Goal: Task Accomplishment & Management: Manage account settings

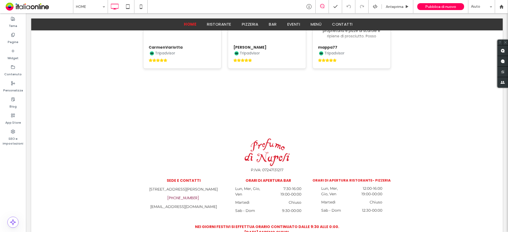
scroll to position [1433, 0]
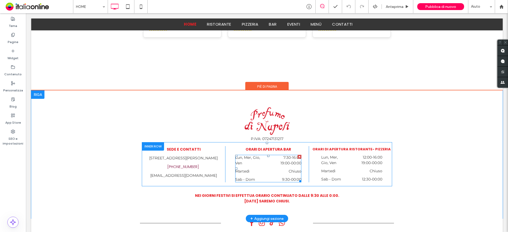
drag, startPoint x: 242, startPoint y: 135, endPoint x: 172, endPoint y: 15, distance: 139.6
click at [242, 155] on dt "Lun, Mer, Gio, Ven" at bounding box center [248, 160] width 26 height 11
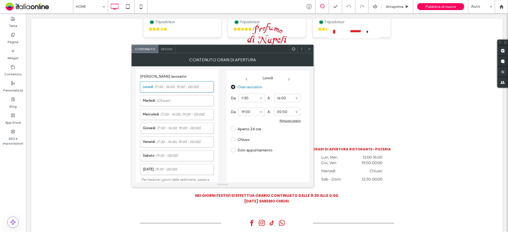
click at [289, 119] on div "Rimuovi orario" at bounding box center [290, 121] width 21 height 4
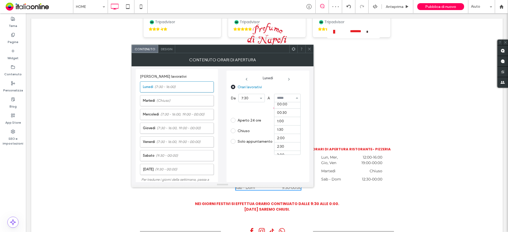
scroll to position [0, 0]
click at [280, 97] on input at bounding box center [286, 98] width 18 height 4
type input "*****"
click at [285, 122] on div "Aperto 24 ore" at bounding box center [266, 120] width 70 height 8
click at [162, 116] on span "(7:30 - 16:00, 19:00 - 00:00)" at bounding box center [182, 114] width 44 height 5
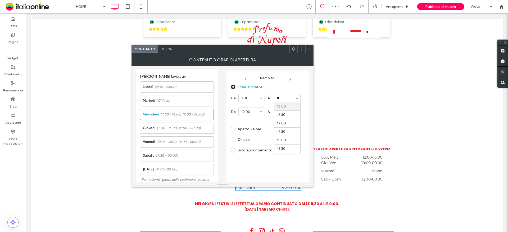
scroll to position [49, 0]
type input "*****"
click at [289, 138] on div "Chiuso" at bounding box center [266, 139] width 70 height 8
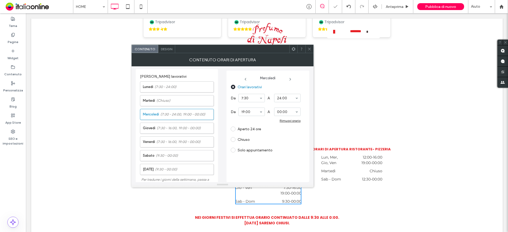
click at [291, 123] on div "Rimuovi orario" at bounding box center [290, 121] width 21 height 4
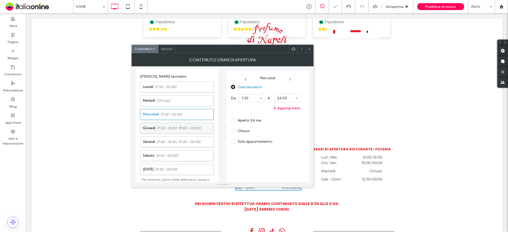
click at [179, 128] on span "(7:30 - 16:00, 19:00 - 00:00)" at bounding box center [179, 128] width 44 height 5
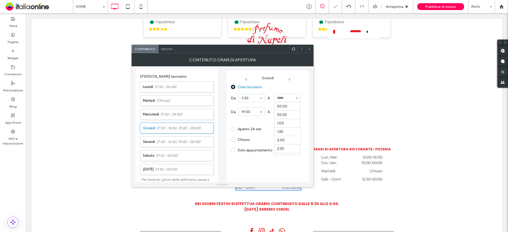
scroll to position [271, 0]
type input "*****"
click at [303, 145] on div "Orari lavorativi Da 7:30 A ***** Da 19:00 A 00:00 Rimuovi orario Aperto 24 ore …" at bounding box center [268, 131] width 74 height 97
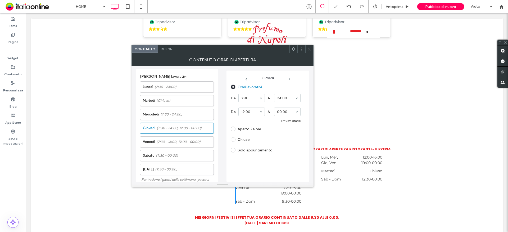
click at [294, 120] on div "Rimuovi orario" at bounding box center [290, 121] width 21 height 4
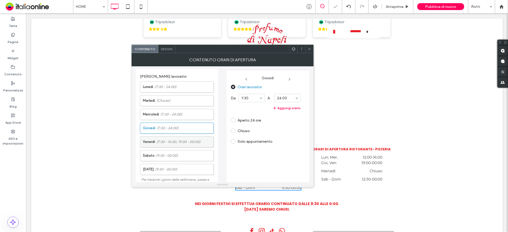
click at [170, 139] on label "[DATE] (7:30 - 16:00, 19:00 - 00:00)" at bounding box center [178, 142] width 71 height 11
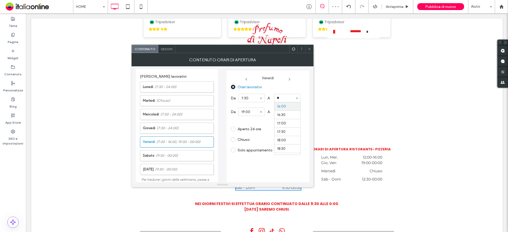
scroll to position [49, 0]
type input "*****"
click at [278, 140] on div "Chiuso" at bounding box center [266, 139] width 70 height 8
click at [290, 122] on div "Rimuovi orario" at bounding box center [290, 121] width 21 height 4
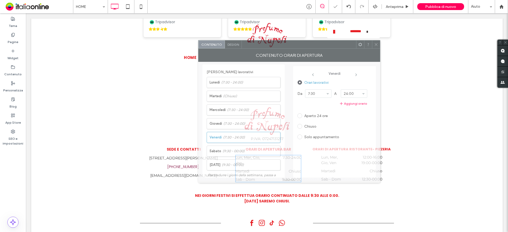
drag, startPoint x: 263, startPoint y: 52, endPoint x: 331, endPoint y: 47, distance: 67.6
click at [331, 47] on div at bounding box center [299, 44] width 114 height 8
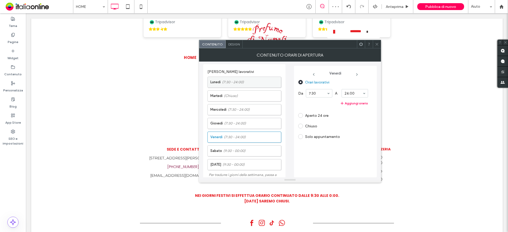
click at [245, 84] on label "Lunedì (7:30 - 24:00)" at bounding box center [245, 82] width 71 height 11
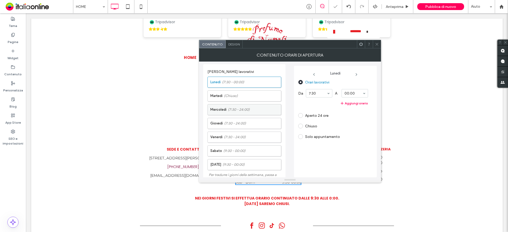
click at [229, 108] on span "(7:30 - 24:00)" at bounding box center [239, 109] width 22 height 5
click at [241, 124] on span "(7:30 - 24:00)" at bounding box center [235, 123] width 22 height 5
click at [242, 136] on span "(7:30 - 24:00)" at bounding box center [235, 137] width 22 height 5
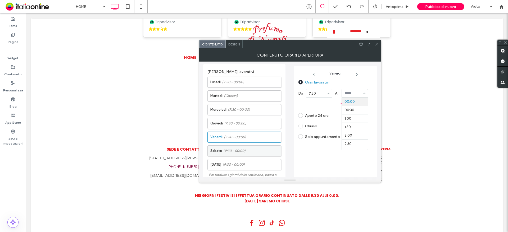
click at [230, 150] on span "(9:30 - 00:00)" at bounding box center [234, 150] width 22 height 5
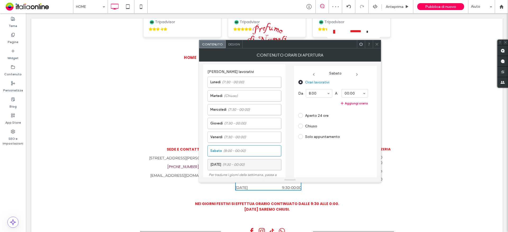
click at [243, 165] on span "(9:30 - 00:00)" at bounding box center [233, 164] width 22 height 5
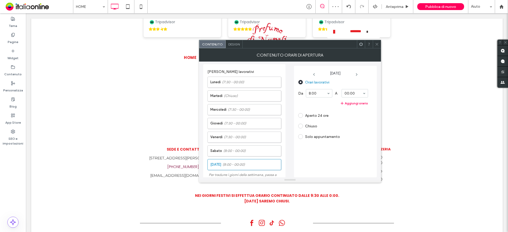
click at [325, 158] on div "Orari lavorativi Da 8:00 A 00:00 Aggiungi orario Aperto 24 ore Chiuso Solo appu…" at bounding box center [335, 126] width 74 height 97
click at [373, 45] on div at bounding box center [377, 44] width 8 height 8
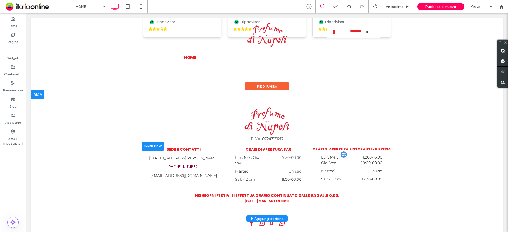
click at [334, 155] on dt "Lun, Mer, Gio, Ven" at bounding box center [333, 160] width 24 height 11
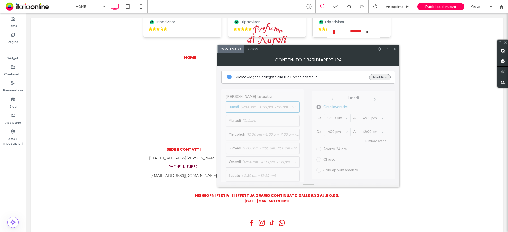
click at [375, 80] on button "Modifica" at bounding box center [379, 77] width 21 height 6
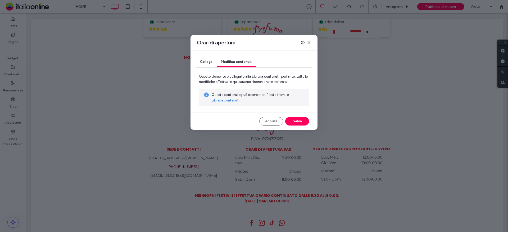
click at [223, 102] on link "Libreria contenuti" at bounding box center [226, 100] width 28 height 5
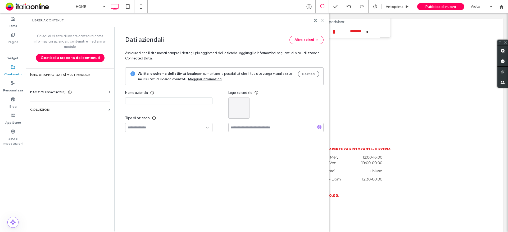
type input "**********"
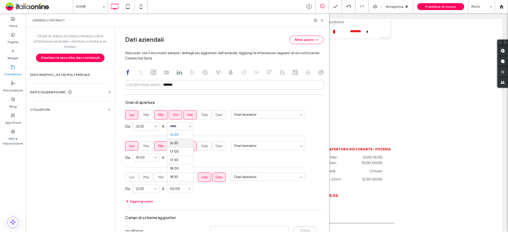
scroll to position [244, 0]
click at [241, 130] on div "Da 12:30 A 15:30" at bounding box center [224, 127] width 198 height 14
click at [238, 161] on div "Da 19:30 A 00:00" at bounding box center [224, 158] width 198 height 14
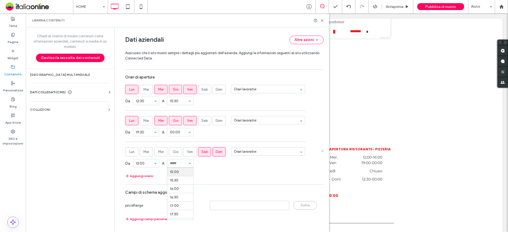
scroll to position [238, 0]
click at [220, 178] on div "Aggiungi orario" at bounding box center [224, 176] width 198 height 6
click at [145, 180] on div "**********" at bounding box center [224, 45] width 198 height 359
click at [144, 178] on button "Aggiungi orario" at bounding box center [139, 176] width 28 height 6
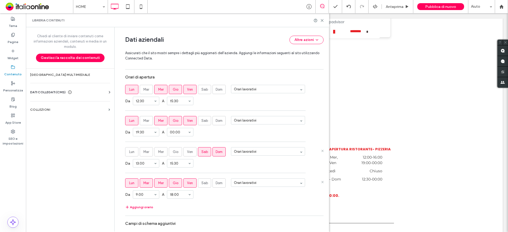
click at [131, 183] on span "Lun" at bounding box center [131, 183] width 5 height 5
click at [148, 184] on label "Mar" at bounding box center [146, 183] width 13 height 9
click at [158, 183] on span "Mer" at bounding box center [161, 183] width 6 height 5
click at [183, 182] on label "Ven" at bounding box center [189, 183] width 13 height 9
click at [173, 182] on span "Gio" at bounding box center [176, 183] width 6 height 5
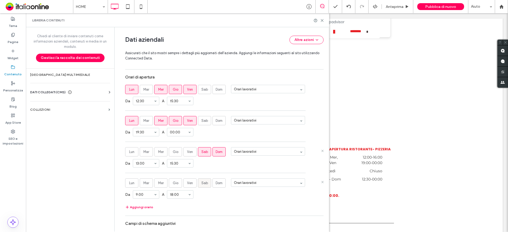
click at [204, 181] on span "Sab" at bounding box center [204, 183] width 7 height 5
click at [219, 181] on span "Dom" at bounding box center [219, 183] width 7 height 5
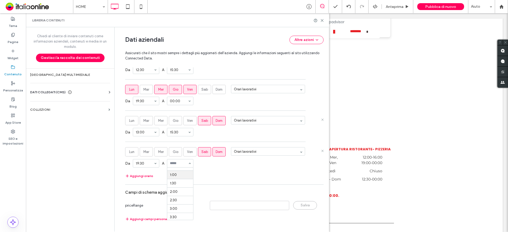
scroll to position [0, 0]
click at [218, 182] on div "**********" at bounding box center [224, 30] width 198 height 390
click at [321, 20] on icon at bounding box center [322, 21] width 4 height 4
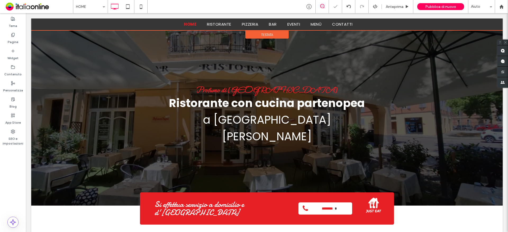
scroll to position [1422, 0]
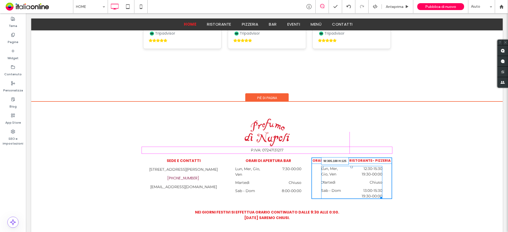
drag, startPoint x: 377, startPoint y: 168, endPoint x: 333, endPoint y: 161, distance: 45.1
click at [393, 171] on div "P.IVA: 07247131217 SEDE E CONTATTI [STREET_ADDRESS][PERSON_NAME] [PHONE_NUMBER]…" at bounding box center [266, 169] width 471 height 134
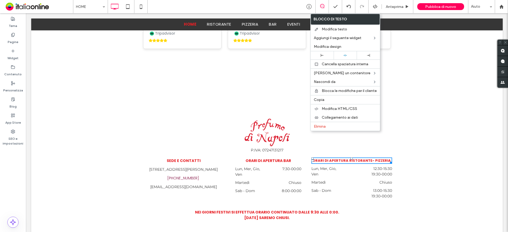
click at [399, 171] on div "P.IVA: 07247131217 SEDE E CONTATTI [STREET_ADDRESS][PERSON_NAME] [PHONE_NUMBER]…" at bounding box center [266, 169] width 471 height 134
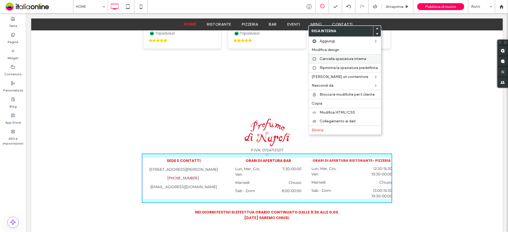
click at [328, 58] on span "Cancella spaziatura interna" at bounding box center [343, 59] width 47 height 4
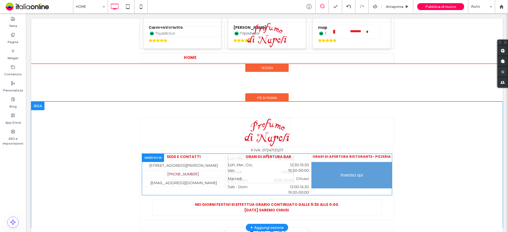
drag, startPoint x: 253, startPoint y: 185, endPoint x: 347, endPoint y: 170, distance: 95.6
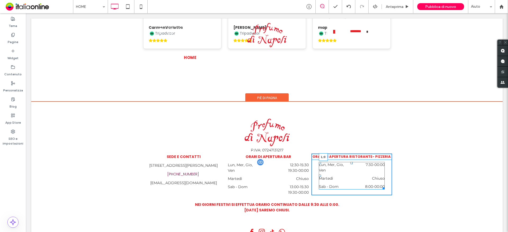
drag, startPoint x: 317, startPoint y: 148, endPoint x: 303, endPoint y: 146, distance: 14.4
click at [303, 154] on div "SEDE E CONTATTI [STREET_ADDRESS][PERSON_NAME] [PHONE_NUMBER] [EMAIL_ADDRESS][DO…" at bounding box center [267, 175] width 250 height 42
drag, startPoint x: 373, startPoint y: 160, endPoint x: 406, endPoint y: 174, distance: 35.8
click at [396, 161] on div "P.IVA: 07247131217 SEDE E CONTATTI [STREET_ADDRESS][PERSON_NAME] [PHONE_NUMBER]…" at bounding box center [266, 165] width 471 height 126
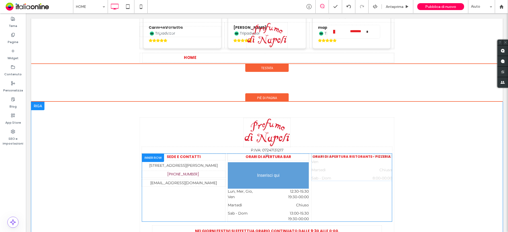
drag, startPoint x: 323, startPoint y: 139, endPoint x: 290, endPoint y: 156, distance: 37.0
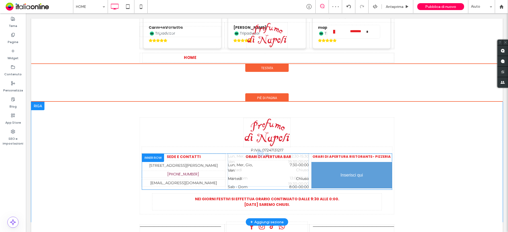
drag, startPoint x: 258, startPoint y: 183, endPoint x: 339, endPoint y: 170, distance: 81.9
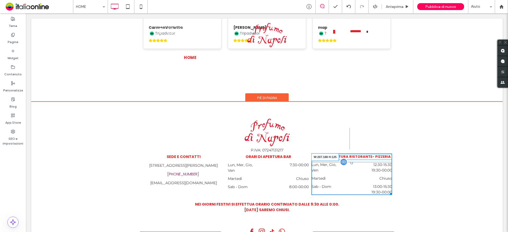
drag, startPoint x: 387, startPoint y: 163, endPoint x: 353, endPoint y: 170, distance: 34.5
click at [374, 162] on div "Lun, Mer, Gio, [DEMOGRAPHIC_DATA] - 15:30 19:30 - 00:00 [DATE] Chiuso Sab - Dom…" at bounding box center [351, 178] width 81 height 33
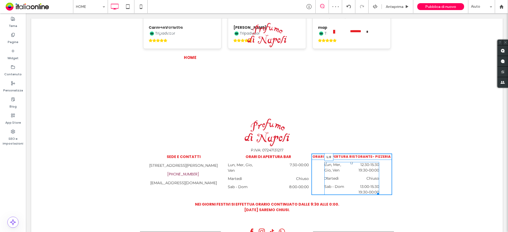
drag, startPoint x: 322, startPoint y: 149, endPoint x: 304, endPoint y: 146, distance: 17.9
click at [304, 154] on div "SEDE E CONTATTI [STREET_ADDRESS][PERSON_NAME] [PHONE_NUMBER] [EMAIL_ADDRESS][DO…" at bounding box center [267, 175] width 250 height 42
drag, startPoint x: 384, startPoint y: 177, endPoint x: 399, endPoint y: 167, distance: 18.1
click at [399, 167] on div "P.IVA: 07247131217 SEDE E CONTATTI [STREET_ADDRESS][PERSON_NAME] [PHONE_NUMBER]…" at bounding box center [266, 165] width 471 height 126
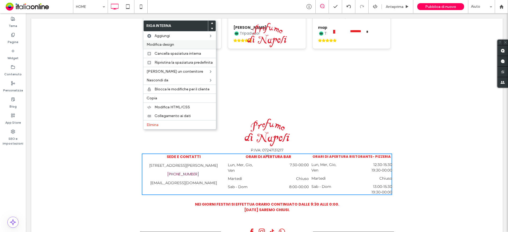
click at [163, 44] on span "Modifica design" at bounding box center [161, 44] width 28 height 4
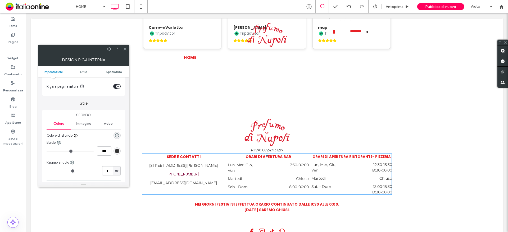
scroll to position [106, 0]
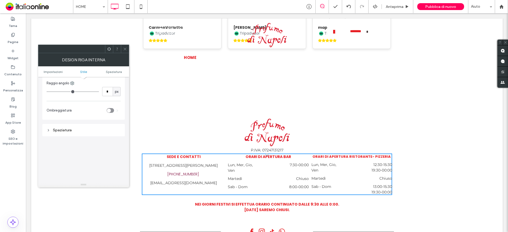
click at [68, 130] on div "Spaziatura" at bounding box center [84, 130] width 74 height 4
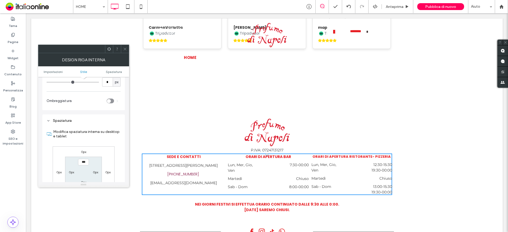
scroll to position [132, 0]
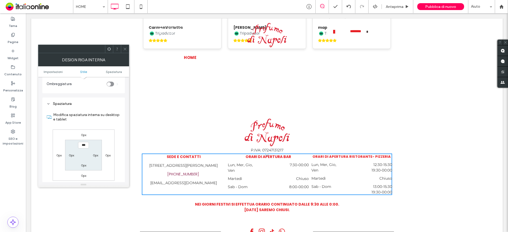
click at [126, 48] on use at bounding box center [125, 49] width 3 height 3
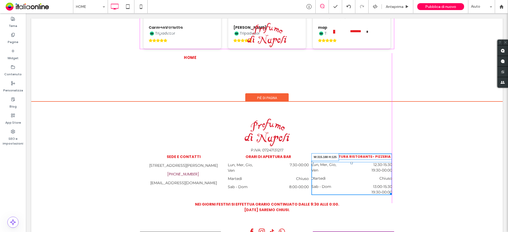
drag, startPoint x: 391, startPoint y: 164, endPoint x: 399, endPoint y: 166, distance: 8.8
click at [399, 166] on div "P.IVA: 07247131217 SEDE E CONTATTI [STREET_ADDRESS][PERSON_NAME] [PHONE_NUMBER]…" at bounding box center [266, 165] width 471 height 126
drag, startPoint x: 396, startPoint y: 166, endPoint x: 424, endPoint y: 141, distance: 38.0
click at [408, 168] on div "P.IVA: 07247131217 SEDE E CONTATTI [STREET_ADDRESS][PERSON_NAME] [PHONE_NUMBER]…" at bounding box center [266, 165] width 471 height 126
drag, startPoint x: 388, startPoint y: 128, endPoint x: 384, endPoint y: 147, distance: 18.9
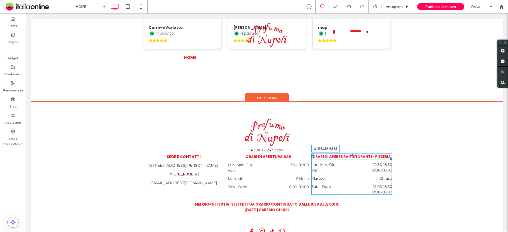
click at [399, 131] on div "P.IVA: 07247131217 SEDE E CONTATTI [STREET_ADDRESS][PERSON_NAME] [PHONE_NUMBER]…" at bounding box center [266, 165] width 471 height 126
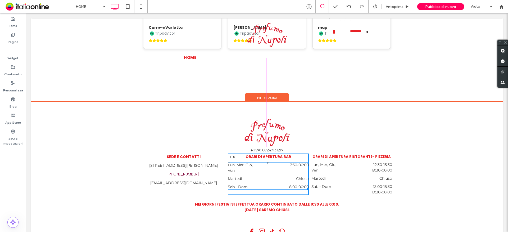
drag, startPoint x: 227, startPoint y: 147, endPoint x: 248, endPoint y: 156, distance: 23.5
click at [220, 154] on div "SEDE E CONTATTI [STREET_ADDRESS][PERSON_NAME] [PHONE_NUMBER] [EMAIL_ADDRESS][DO…" at bounding box center [267, 175] width 250 height 42
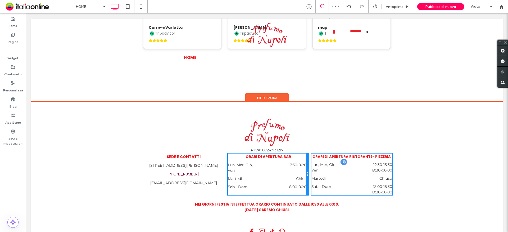
drag, startPoint x: 309, startPoint y: 161, endPoint x: 313, endPoint y: 162, distance: 3.5
click at [313, 162] on div "SEDE E CONTATTI [STREET_ADDRESS][PERSON_NAME] [PHONE_NUMBER] [EMAIL_ADDRESS][DO…" at bounding box center [267, 175] width 250 height 42
drag, startPoint x: 305, startPoint y: 150, endPoint x: 338, endPoint y: 139, distance: 34.7
click at [306, 154] on div at bounding box center [307, 175] width 3 height 42
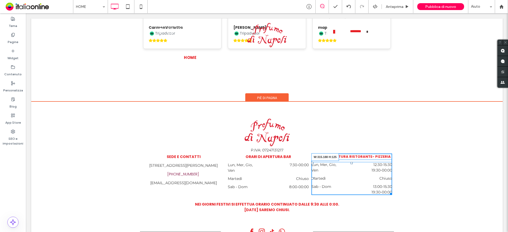
drag, startPoint x: 387, startPoint y: 164, endPoint x: 420, endPoint y: 179, distance: 36.9
click at [394, 166] on div "P.IVA: 07247131217 SEDE E CONTATTI [STREET_ADDRESS][PERSON_NAME] [PHONE_NUMBER]…" at bounding box center [266, 165] width 471 height 126
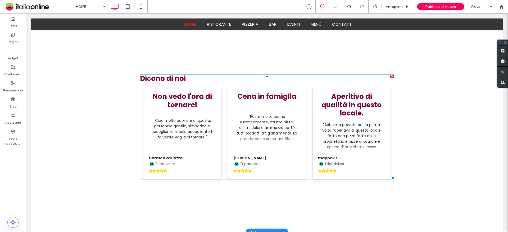
scroll to position [1289, 0]
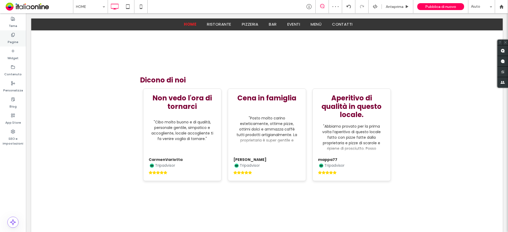
click at [15, 34] on div "Pagine" at bounding box center [13, 38] width 26 height 16
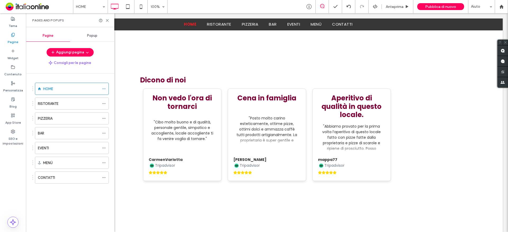
click at [53, 177] on label "CONTATTI" at bounding box center [46, 177] width 17 height 9
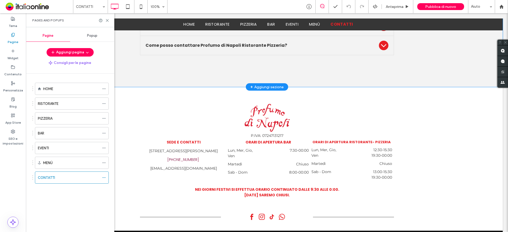
scroll to position [772, 0]
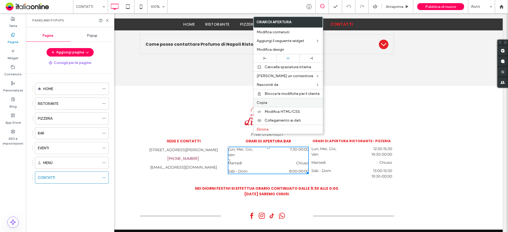
click at [261, 100] on div "Copia" at bounding box center [287, 102] width 69 height 9
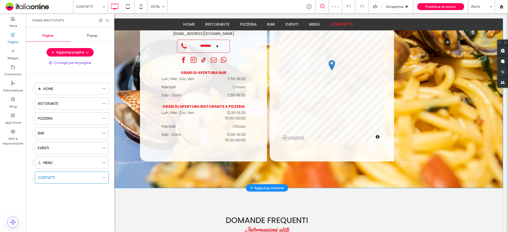
scroll to position [402, 0]
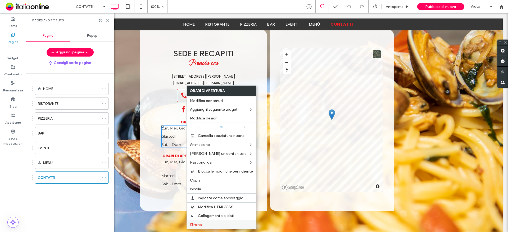
click at [199, 225] on span "Elimina" at bounding box center [196, 225] width 12 height 4
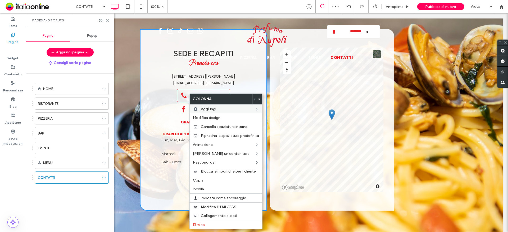
click at [207, 190] on label "Incolla" at bounding box center [226, 189] width 66 height 4
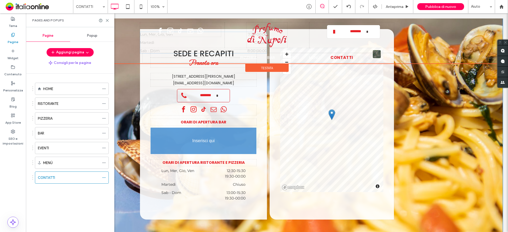
drag, startPoint x: 183, startPoint y: 171, endPoint x: 272, endPoint y: 145, distance: 92.9
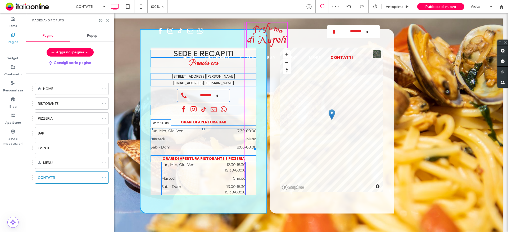
drag, startPoint x: 252, startPoint y: 132, endPoint x: 293, endPoint y: 188, distance: 69.1
click at [252, 146] on div at bounding box center [254, 148] width 4 height 4
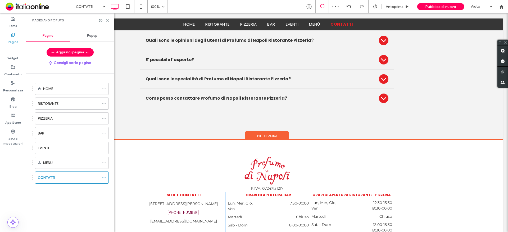
scroll to position [774, 0]
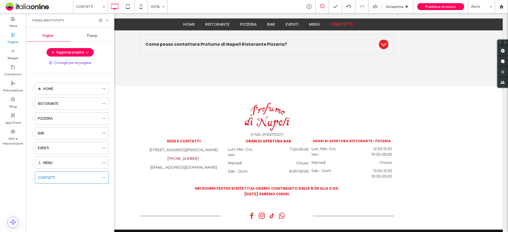
click at [107, 20] on use at bounding box center [107, 20] width 2 height 2
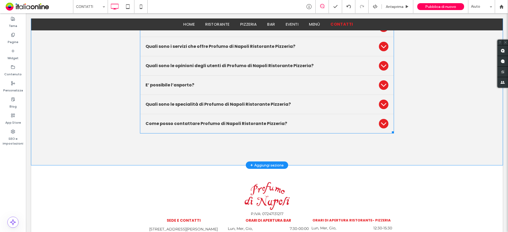
scroll to position [616, 0]
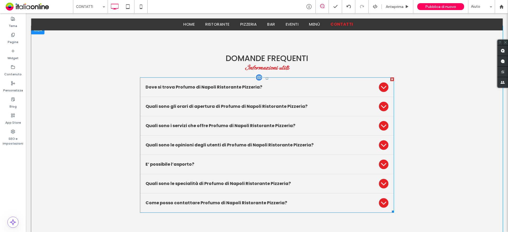
click at [188, 130] on span at bounding box center [267, 144] width 254 height 135
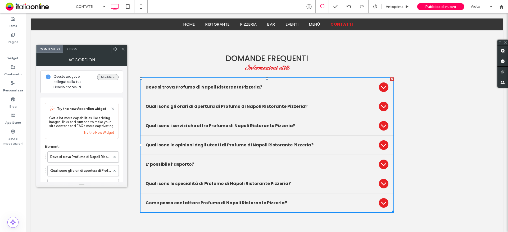
click at [104, 79] on button "Modifica" at bounding box center [107, 77] width 21 height 6
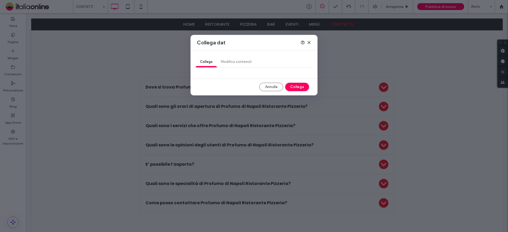
click at [308, 46] on div "Collega dat" at bounding box center [253, 43] width 127 height 16
click at [309, 44] on icon at bounding box center [309, 42] width 4 height 4
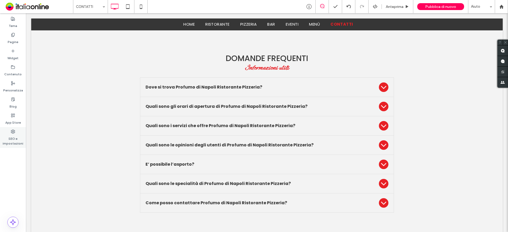
click at [18, 137] on label "SEO e impostazioni" at bounding box center [13, 140] width 26 height 12
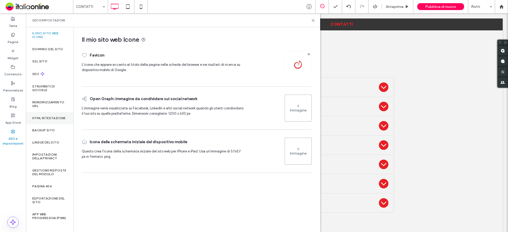
scroll to position [3, 0]
click at [13, 71] on label "Contenuto" at bounding box center [12, 72] width 17 height 7
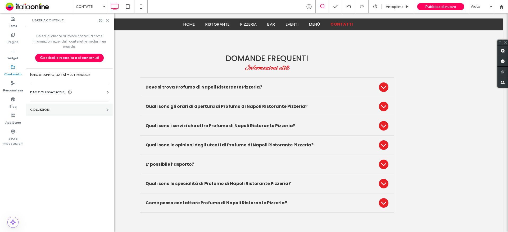
click at [50, 110] on label "COLLEZIONI" at bounding box center [67, 110] width 75 height 4
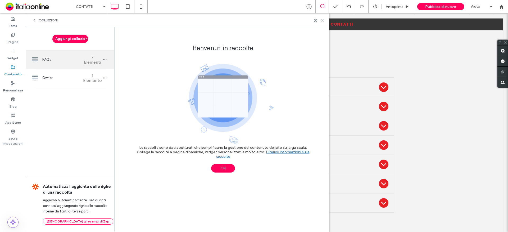
click at [68, 52] on div "FAQs 7 Elementi" at bounding box center [70, 60] width 88 height 18
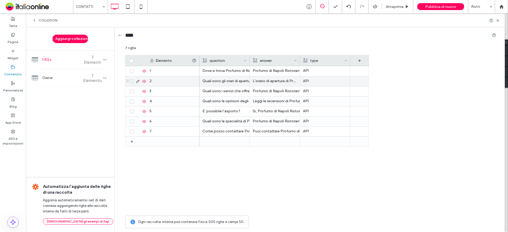
click at [138, 81] on icon at bounding box center [138, 81] width 4 height 4
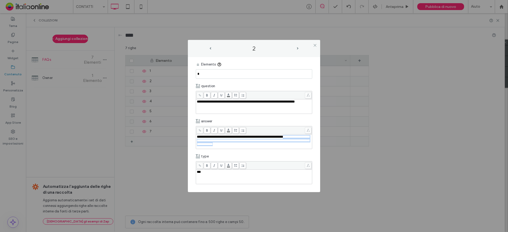
drag, startPoint x: 293, startPoint y: 136, endPoint x: 300, endPoint y: 147, distance: 12.7
click at [300, 147] on div "**********" at bounding box center [254, 141] width 115 height 13
click at [296, 147] on div "**********" at bounding box center [254, 141] width 115 height 13
click at [221, 136] on span "**********" at bounding box center [253, 140] width 112 height 11
click at [213, 141] on span "**********" at bounding box center [253, 140] width 112 height 11
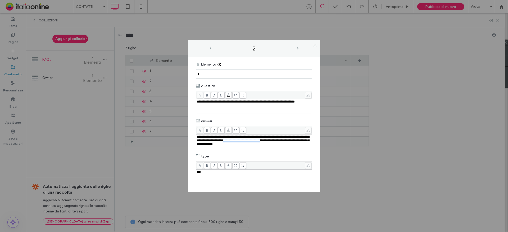
drag, startPoint x: 251, startPoint y: 140, endPoint x: 291, endPoint y: 141, distance: 40.2
click at [291, 141] on span "**********" at bounding box center [253, 140] width 112 height 11
click at [280, 143] on div "**********" at bounding box center [254, 140] width 115 height 11
drag, startPoint x: 236, startPoint y: 145, endPoint x: 280, endPoint y: 147, distance: 43.4
click at [280, 147] on div "**********" at bounding box center [254, 141] width 115 height 13
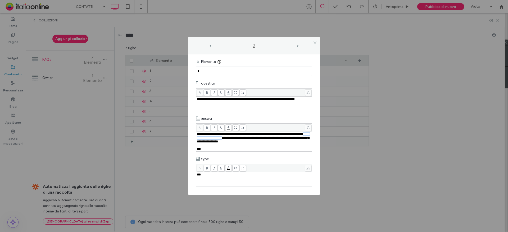
drag, startPoint x: 211, startPoint y: 137, endPoint x: 248, endPoint y: 136, distance: 36.5
click at [248, 136] on span "**********" at bounding box center [253, 138] width 112 height 11
click at [245, 135] on span "**********" at bounding box center [253, 138] width 112 height 11
click at [213, 134] on span "**********" at bounding box center [253, 138] width 112 height 11
drag, startPoint x: 212, startPoint y: 138, endPoint x: 272, endPoint y: 146, distance: 61.1
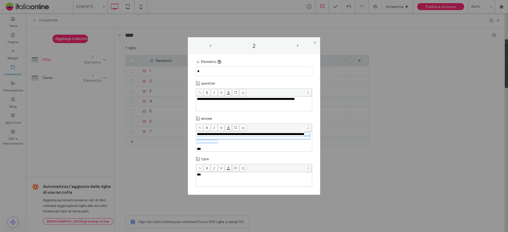
click at [283, 141] on div "**********" at bounding box center [254, 138] width 115 height 11
copy span "**********"
click at [228, 149] on div "***" at bounding box center [254, 149] width 115 height 4
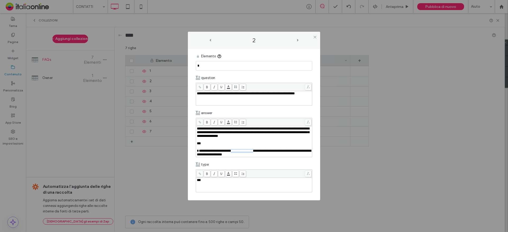
drag, startPoint x: 235, startPoint y: 151, endPoint x: 262, endPoint y: 150, distance: 26.7
click at [262, 150] on span "**********" at bounding box center [254, 152] width 115 height 7
drag, startPoint x: 221, startPoint y: 154, endPoint x: 180, endPoint y: 154, distance: 41.0
click at [180, 154] on div "**********" at bounding box center [254, 116] width 508 height 232
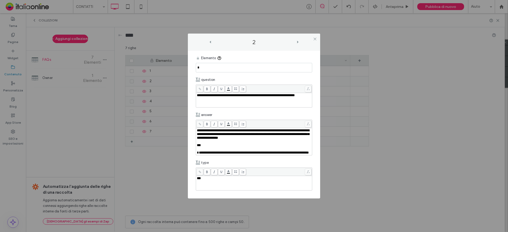
click at [238, 151] on span "**********" at bounding box center [253, 152] width 112 height 3
click at [203, 148] on div "Rich Text Editor" at bounding box center [254, 149] width 115 height 4
click at [314, 37] on icon at bounding box center [315, 39] width 4 height 4
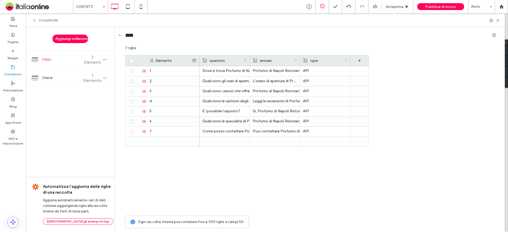
click at [430, 8] on span "Pubblica di nuovo" at bounding box center [440, 6] width 31 height 4
click at [430, 6] on span "Pubblica di nuovo" at bounding box center [440, 6] width 31 height 4
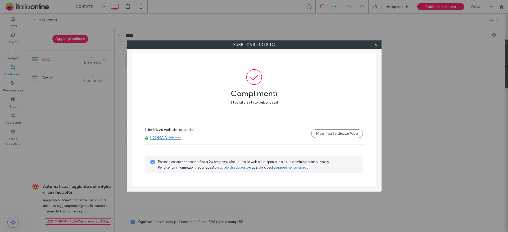
click at [181, 140] on link "[DOMAIN_NAME]" at bounding box center [165, 137] width 31 height 5
click at [177, 139] on link "[DOMAIN_NAME]" at bounding box center [165, 137] width 31 height 5
drag, startPoint x: 212, startPoint y: 139, endPoint x: 162, endPoint y: 135, distance: 50.1
click at [168, 136] on div "[DOMAIN_NAME]" at bounding box center [228, 137] width 166 height 5
click at [161, 136] on link "[DOMAIN_NAME]" at bounding box center [165, 137] width 31 height 5
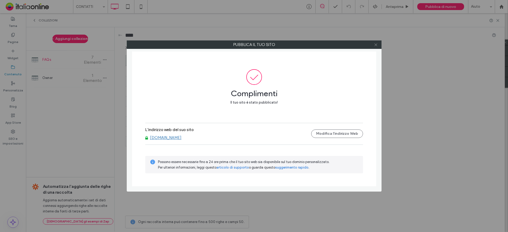
click at [376, 45] on icon at bounding box center [376, 45] width 4 height 4
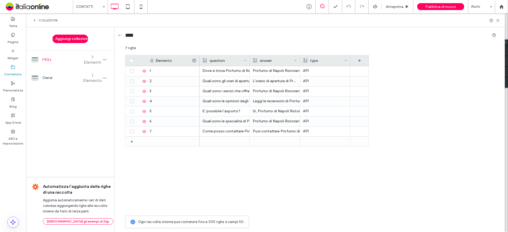
click at [54, 19] on span "COLLEZIONI" at bounding box center [48, 20] width 19 height 4
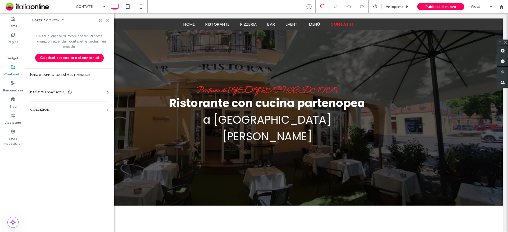
scroll to position [774, 0]
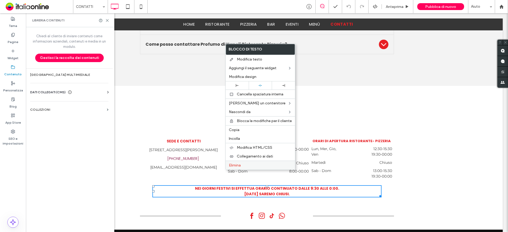
drag, startPoint x: 230, startPoint y: 166, endPoint x: 195, endPoint y: 161, distance: 34.9
click at [230, 166] on span "Elimina" at bounding box center [235, 165] width 12 height 4
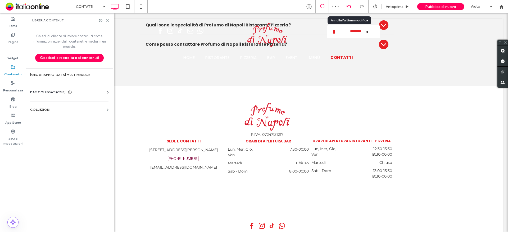
click at [344, 5] on div at bounding box center [348, 6] width 13 height 4
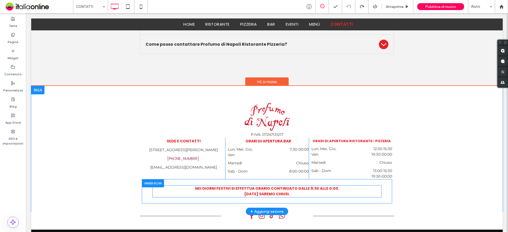
click at [220, 186] on strong "Nei giorni festivi si effettua orario continuato dalle 9:30 alle 0:00." at bounding box center [267, 188] width 144 height 5
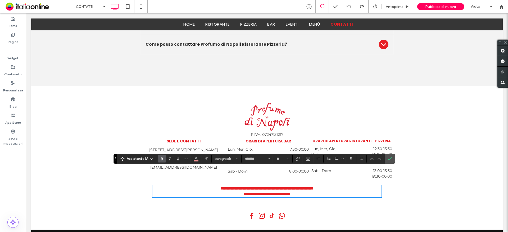
type input "*******"
type input "**"
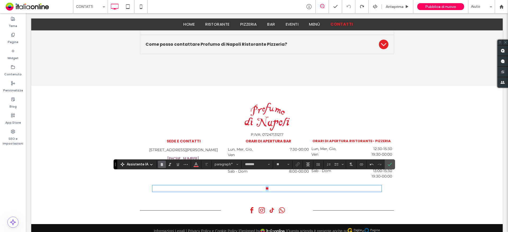
scroll to position [769, 0]
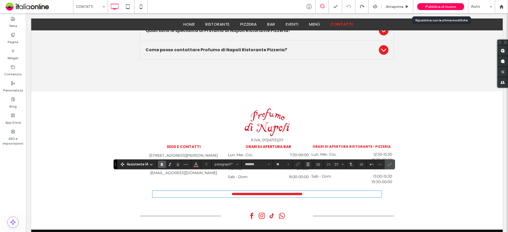
click at [446, 2] on div "Pubblica di nuovo" at bounding box center [440, 6] width 47 height 13
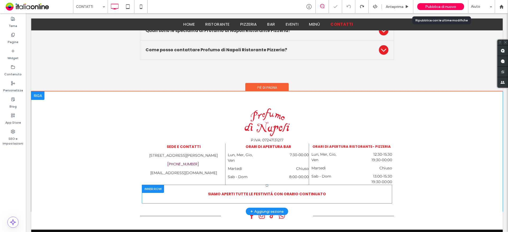
click at [443, 3] on div "Pubblica di nuovo" at bounding box center [440, 6] width 47 height 7
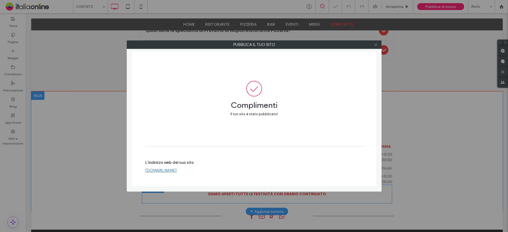
click at [377, 43] on icon at bounding box center [376, 45] width 4 height 4
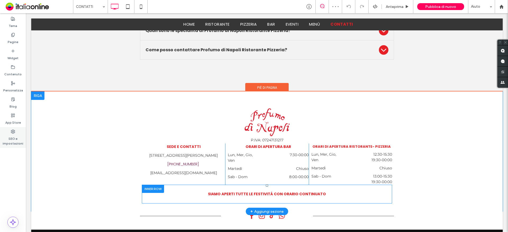
click at [4, 130] on div "SEO e impostazioni" at bounding box center [13, 137] width 26 height 21
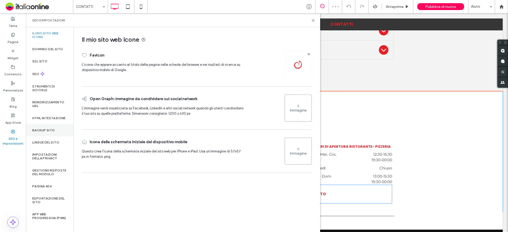
click at [39, 130] on div "Backup sito" at bounding box center [50, 130] width 48 height 12
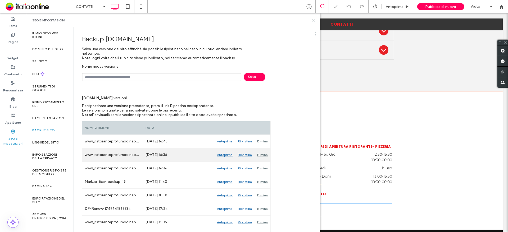
click at [263, 153] on div "Elimina" at bounding box center [262, 154] width 16 height 13
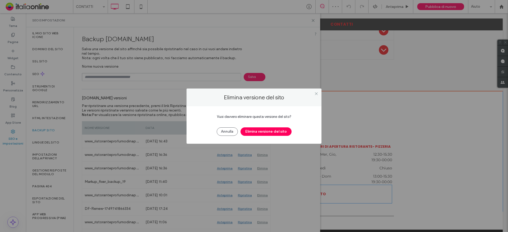
click at [270, 132] on button "Elimina versione del sito" at bounding box center [265, 131] width 51 height 8
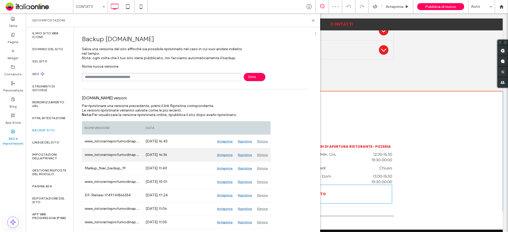
click at [262, 156] on div "Elimina" at bounding box center [262, 154] width 16 height 13
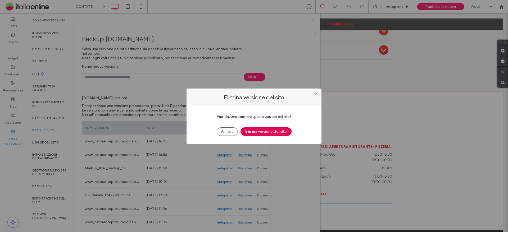
click at [270, 132] on button "Elimina versione del sito" at bounding box center [265, 131] width 51 height 8
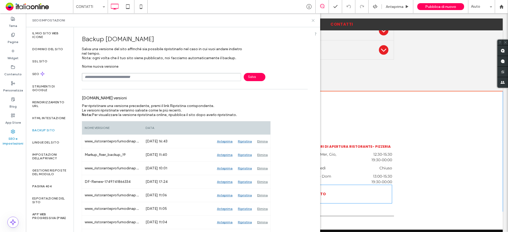
click at [312, 20] on icon at bounding box center [313, 21] width 4 height 4
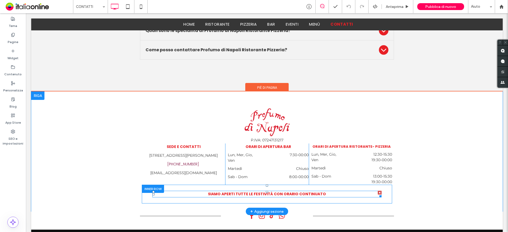
click at [242, 191] on font "IAMO APERTI TUTTE LE FESTIVITà CON ORARIO CONTINUATO" at bounding box center [268, 193] width 116 height 5
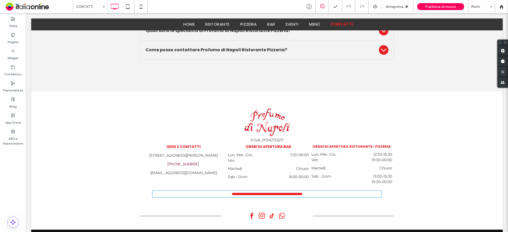
click at [242, 192] on strong "**********" at bounding box center [267, 194] width 71 height 4
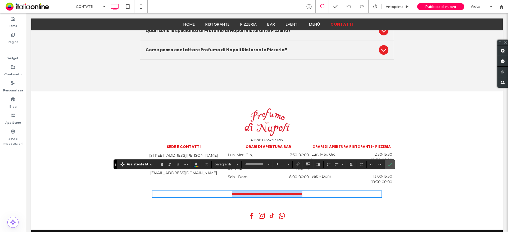
copy strong "**********"
type input "*******"
type input "**"
